Goal: Find specific page/section: Find specific page/section

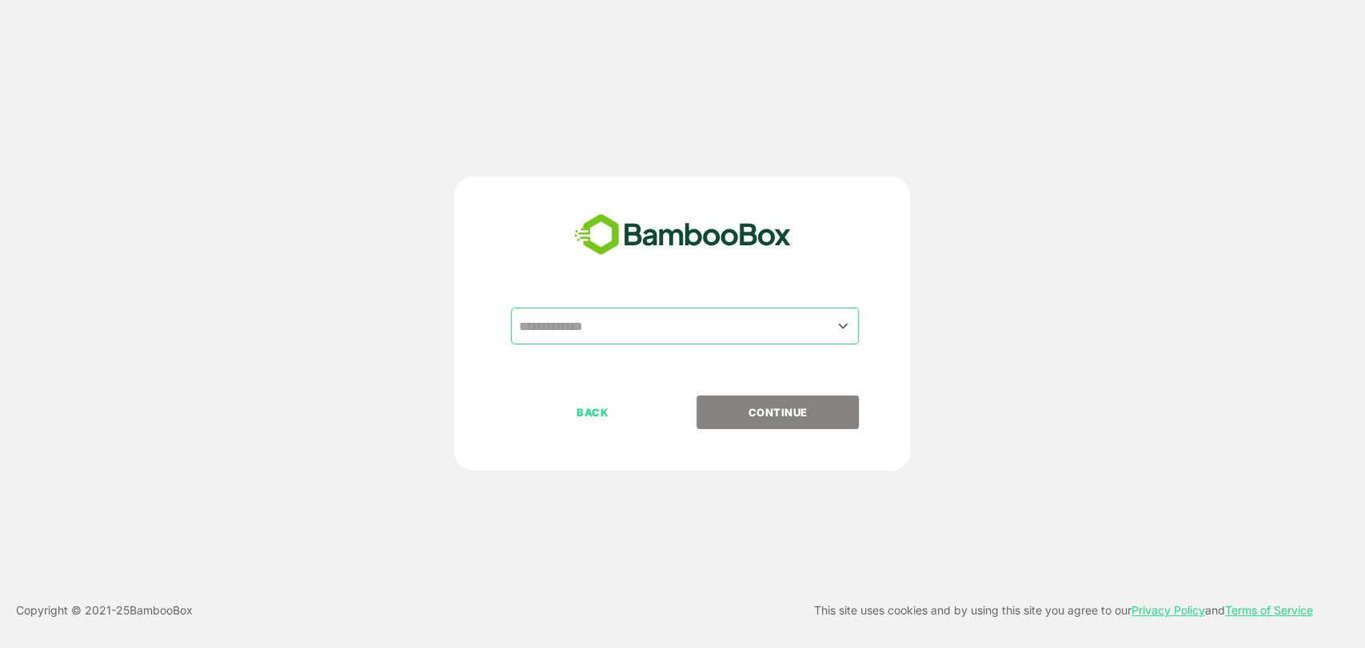
click at [598, 328] on input "text" at bounding box center [684, 326] width 341 height 30
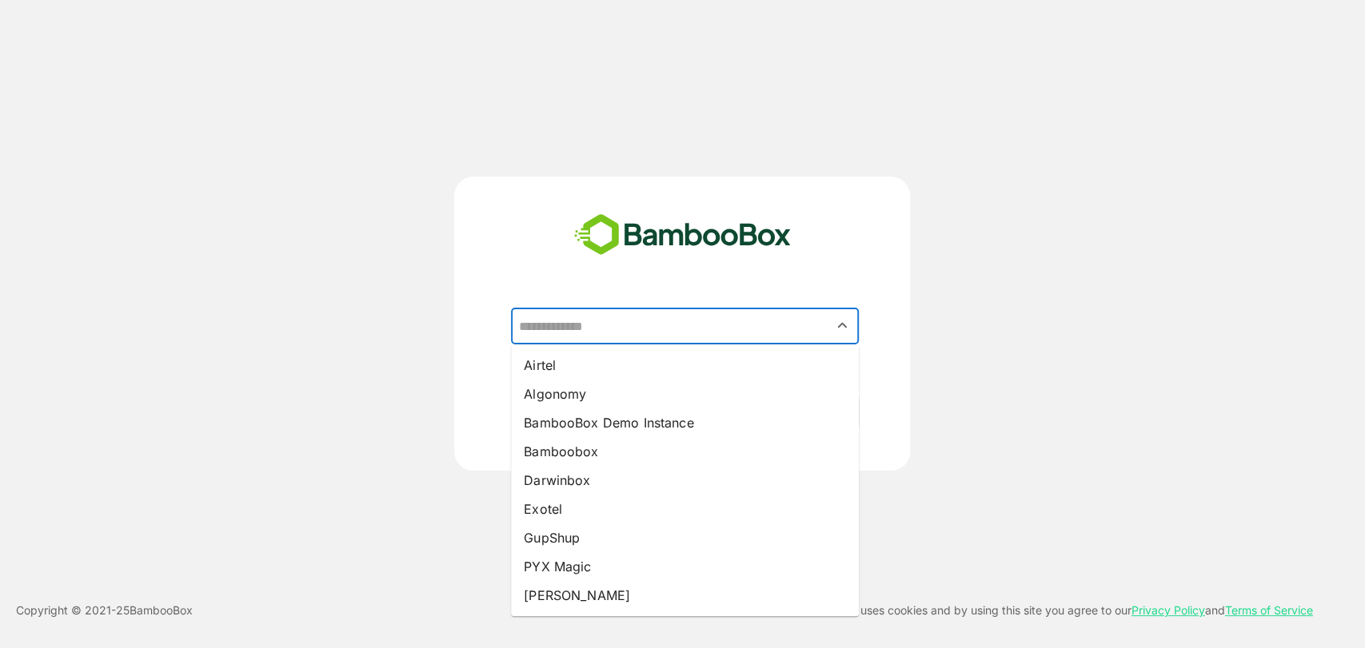
drag, startPoint x: 556, startPoint y: 598, endPoint x: 568, endPoint y: 578, distance: 23.7
click at [556, 596] on li "[PERSON_NAME]" at bounding box center [685, 595] width 348 height 29
type input "*****"
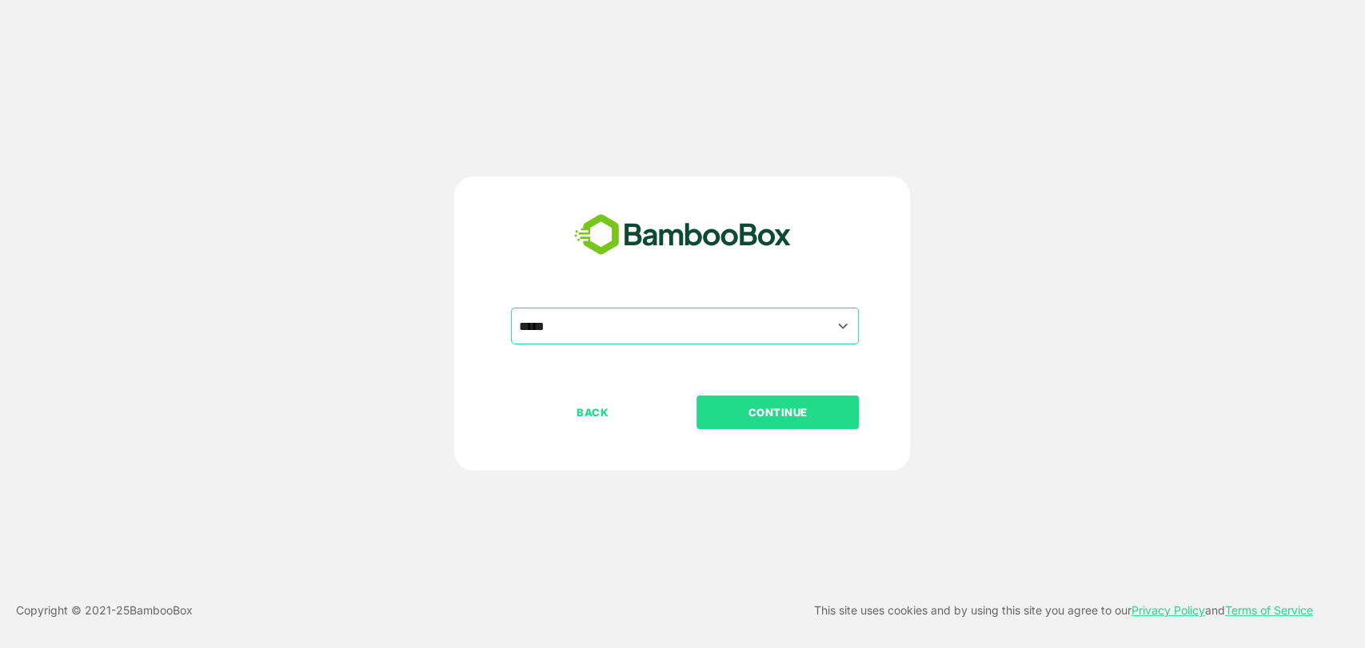
click at [796, 414] on p "CONTINUE" at bounding box center [778, 413] width 160 height 18
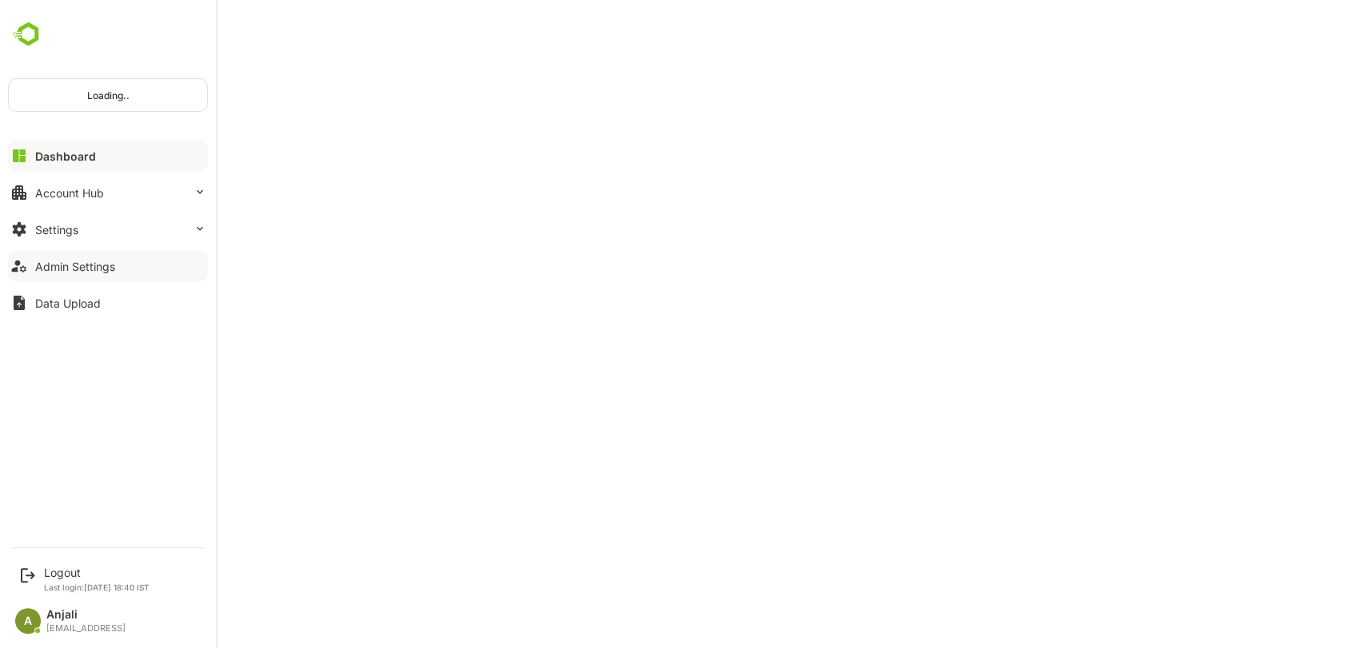
click at [61, 265] on div "Admin Settings" at bounding box center [75, 267] width 80 height 14
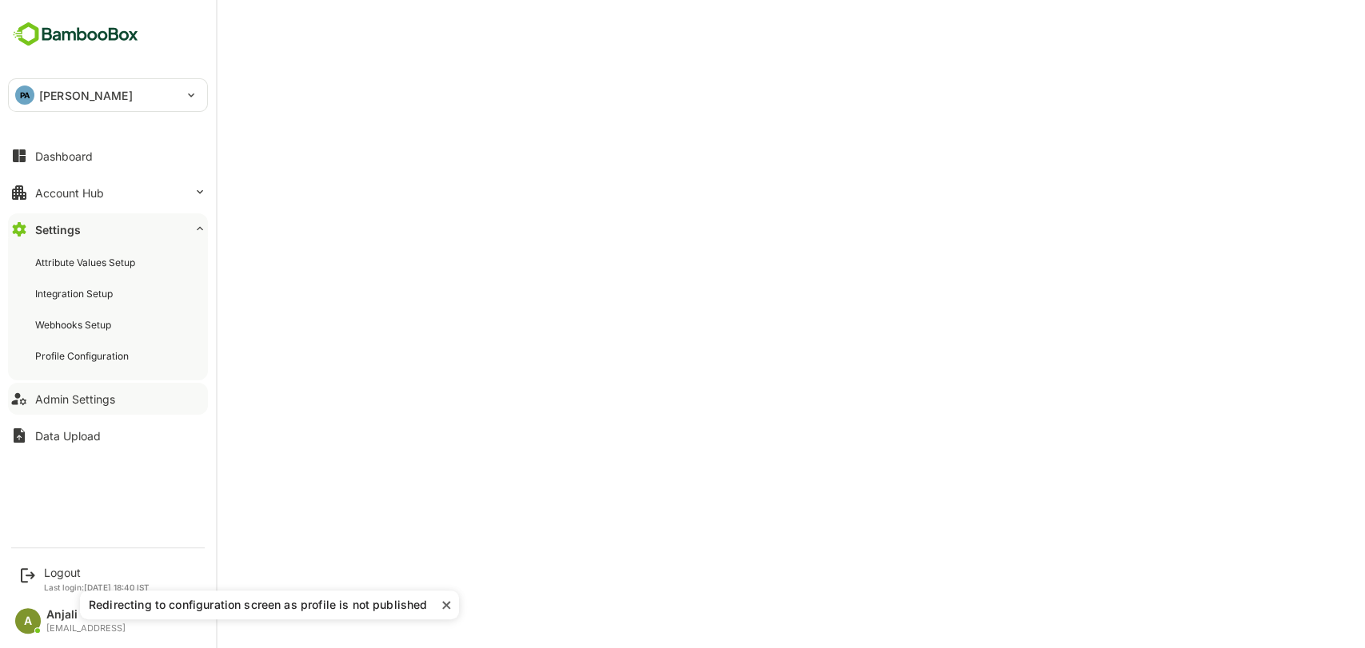
click at [74, 405] on button "Admin Settings" at bounding box center [108, 399] width 200 height 32
